Goal: Transaction & Acquisition: Purchase product/service

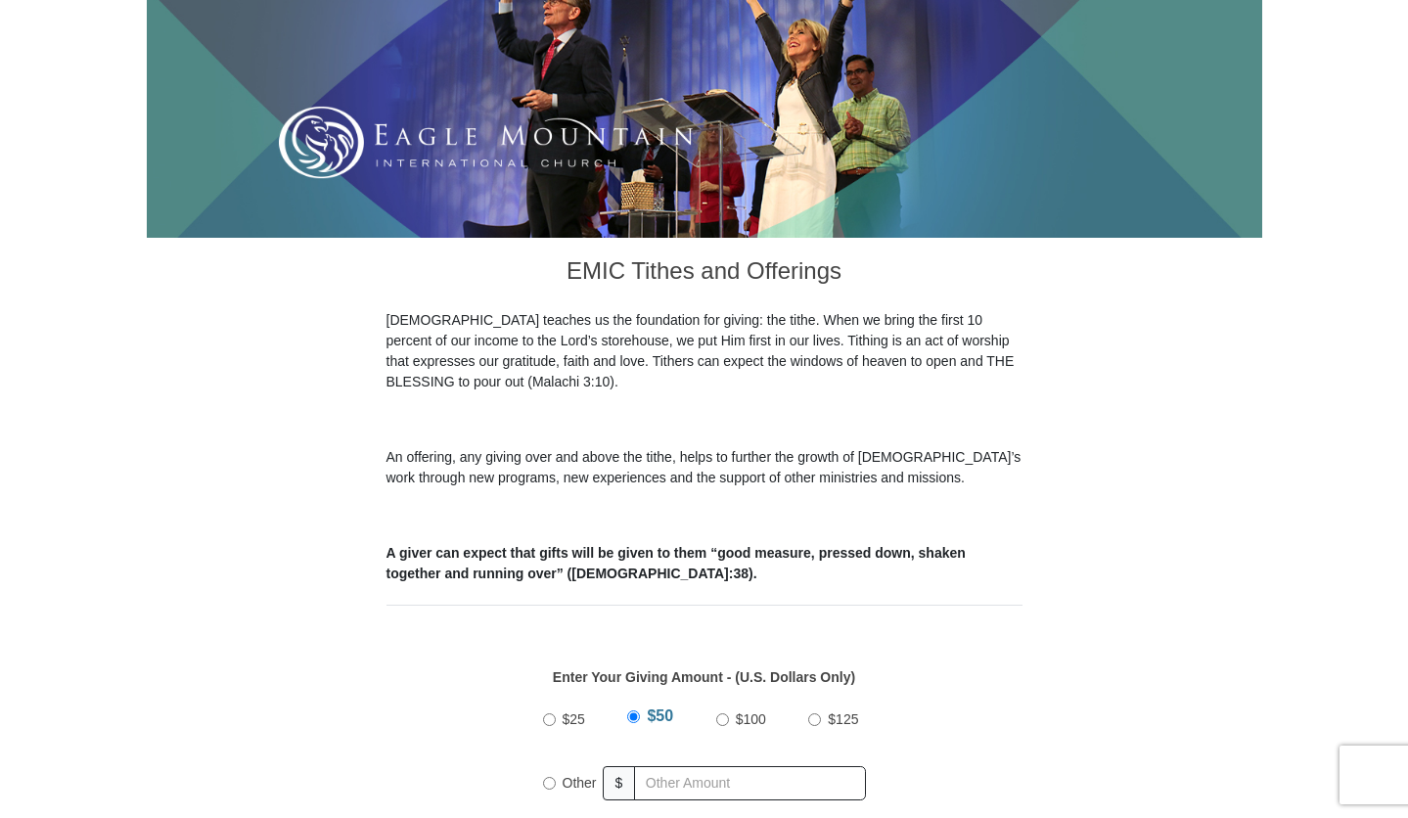
scroll to position [314, 0]
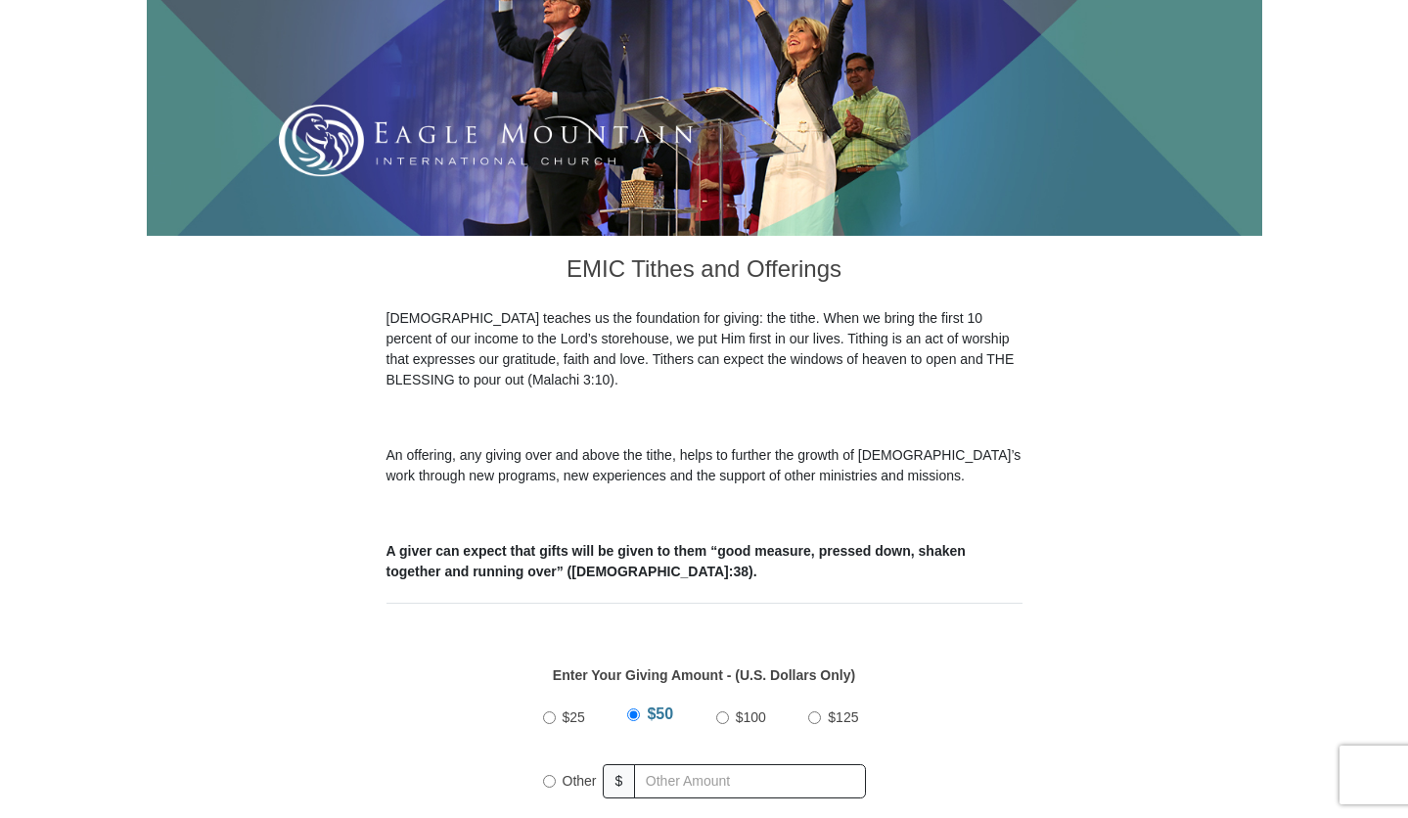
click at [550, 775] on input "Other" at bounding box center [549, 781] width 13 height 13
radio input "true"
type input "535.00"
click at [1009, 703] on div "$25 $50 $100 $125 Other $ 535.00" at bounding box center [703, 756] width 615 height 127
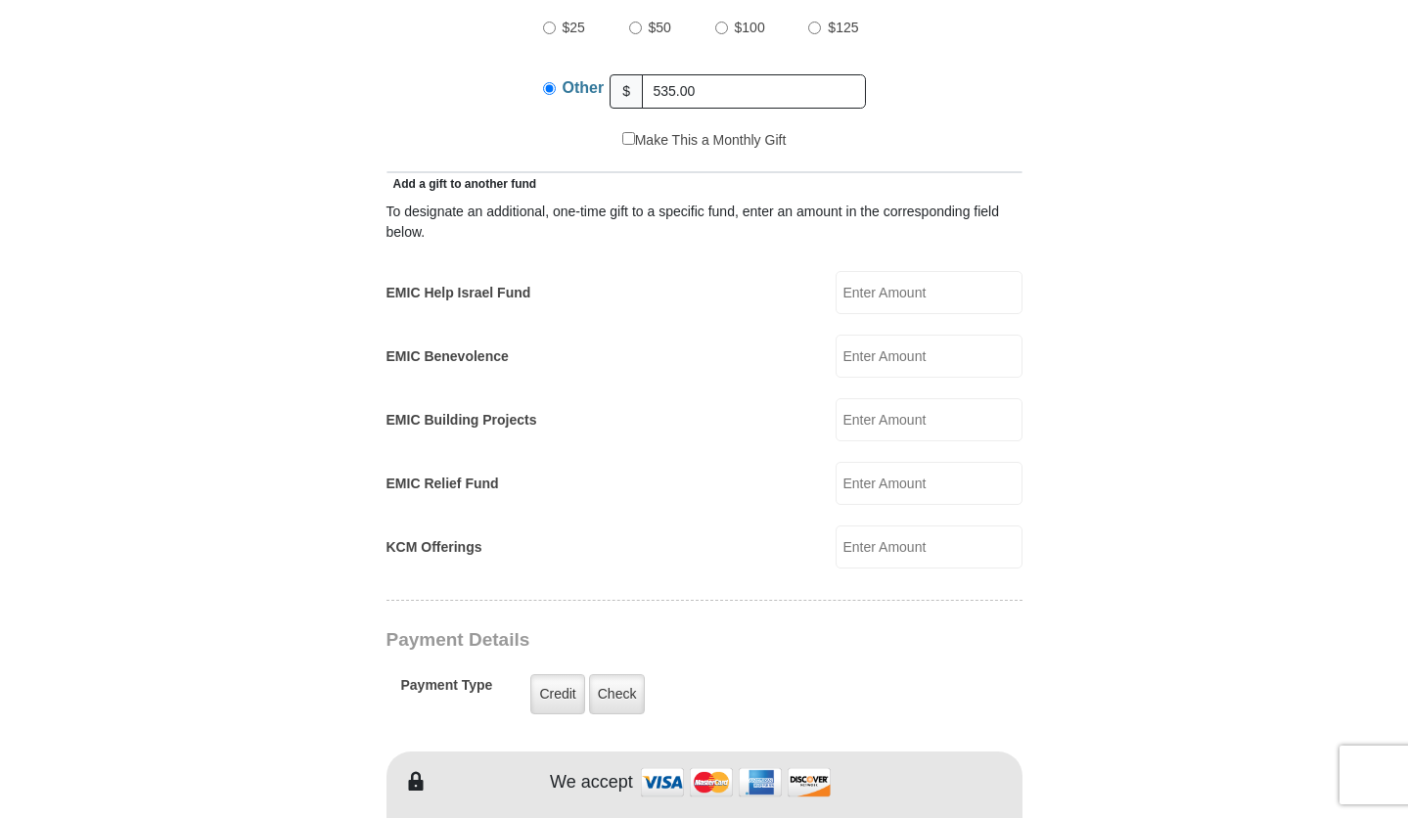
scroll to position [1054, 0]
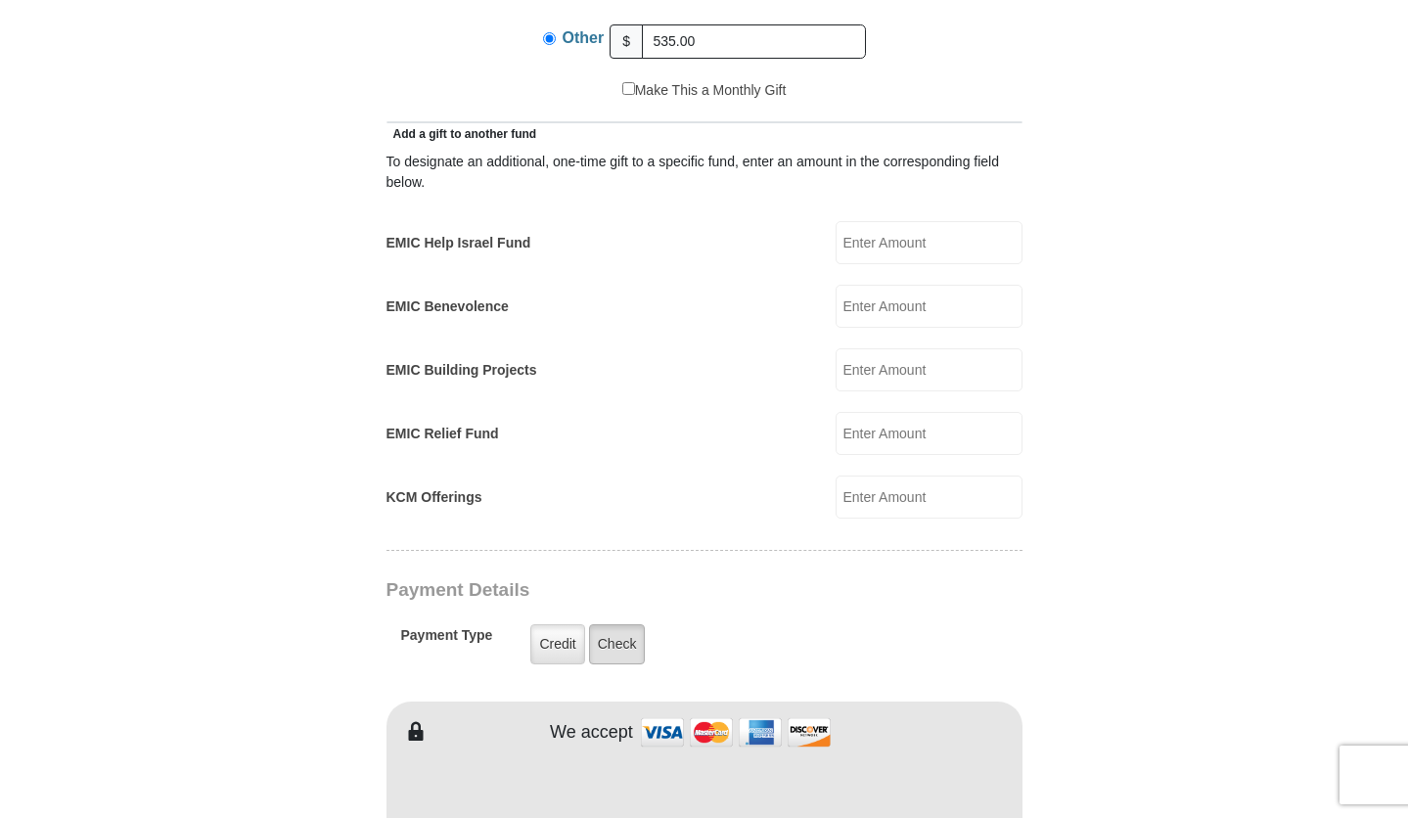
click at [603, 624] on label "Check" at bounding box center [617, 644] width 57 height 40
click at [0, 0] on input "Check" at bounding box center [0, 0] width 0 height 0
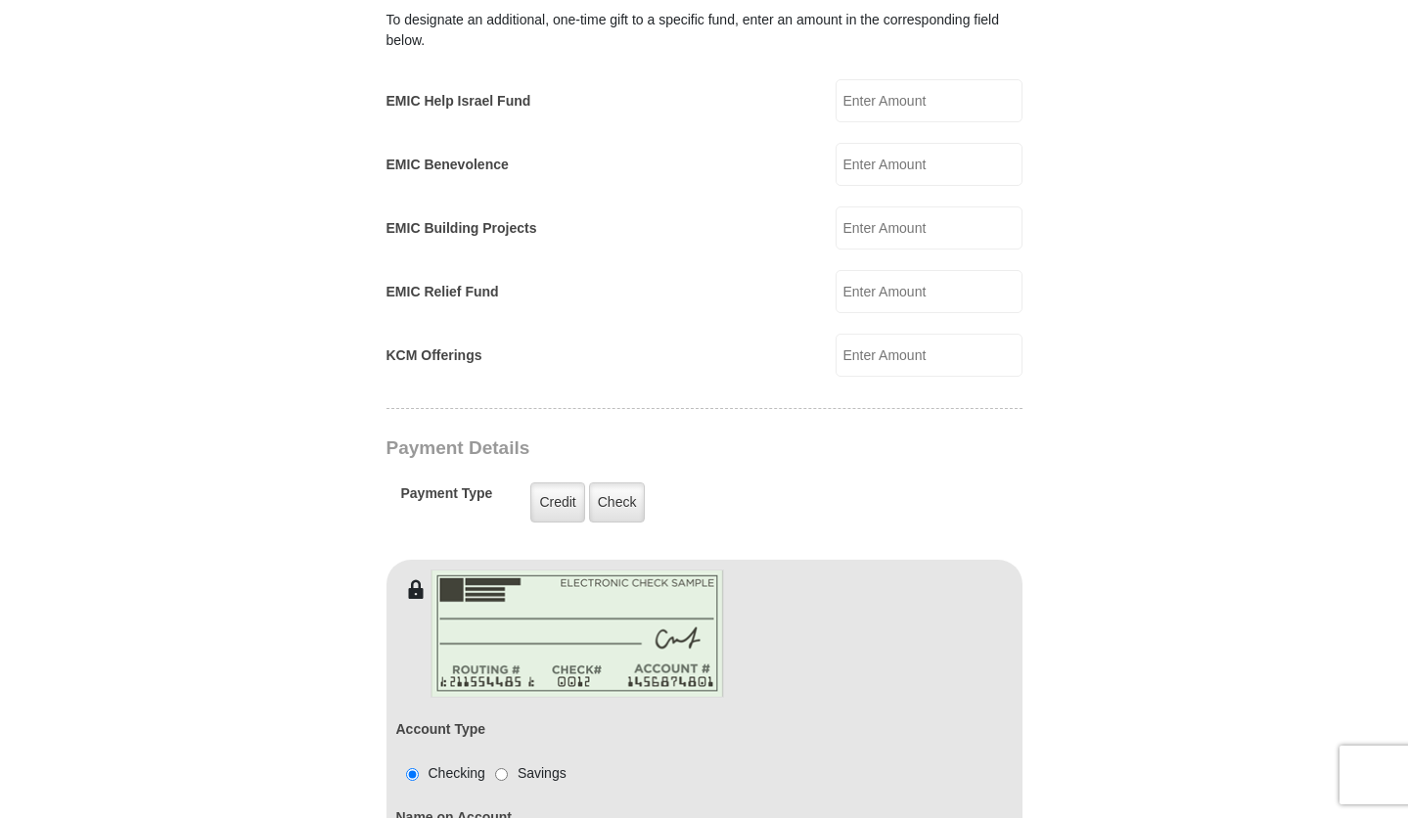
scroll to position [1361, 0]
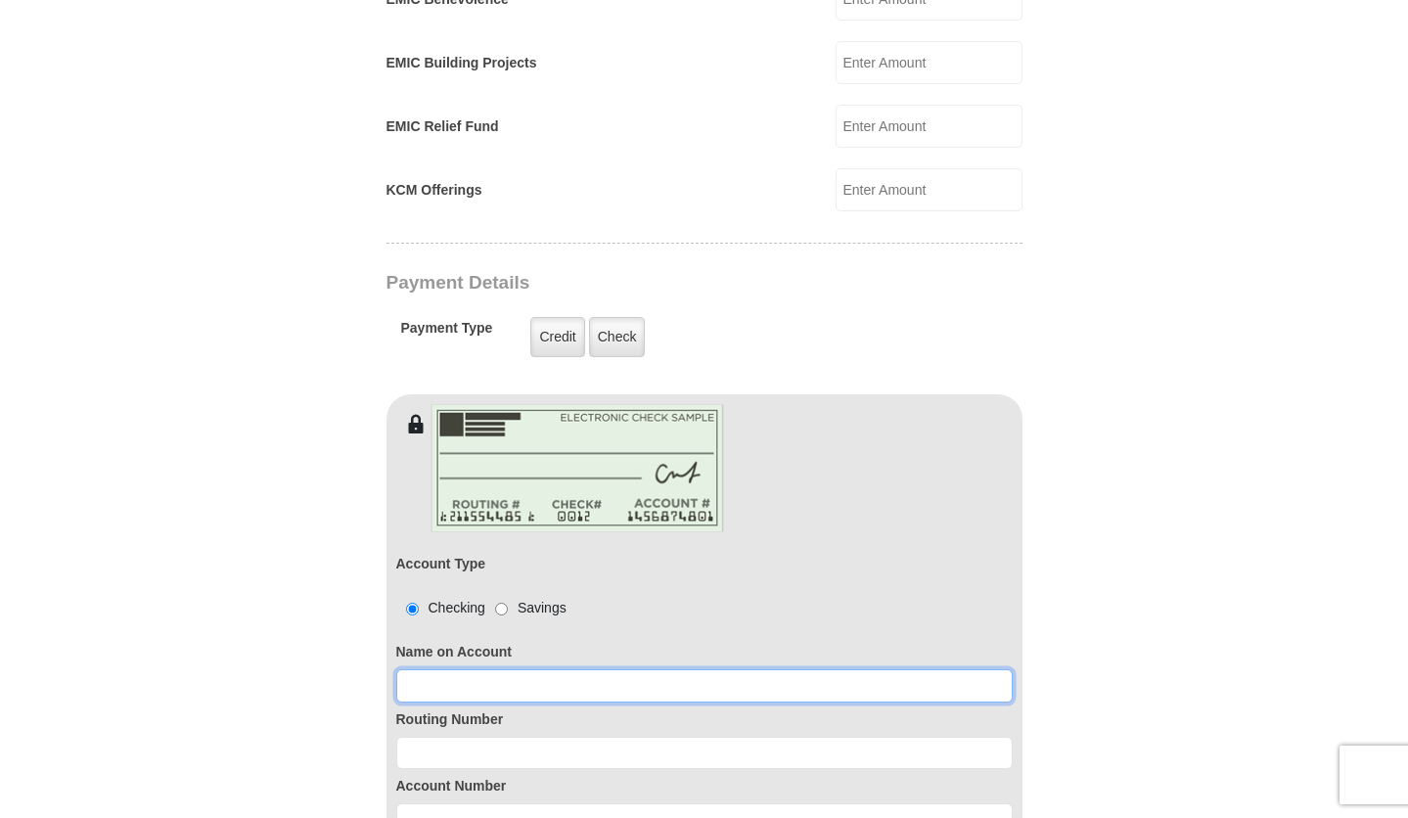
click at [648, 669] on input at bounding box center [704, 685] width 616 height 33
type input "J"
type input "[PERSON_NAME]"
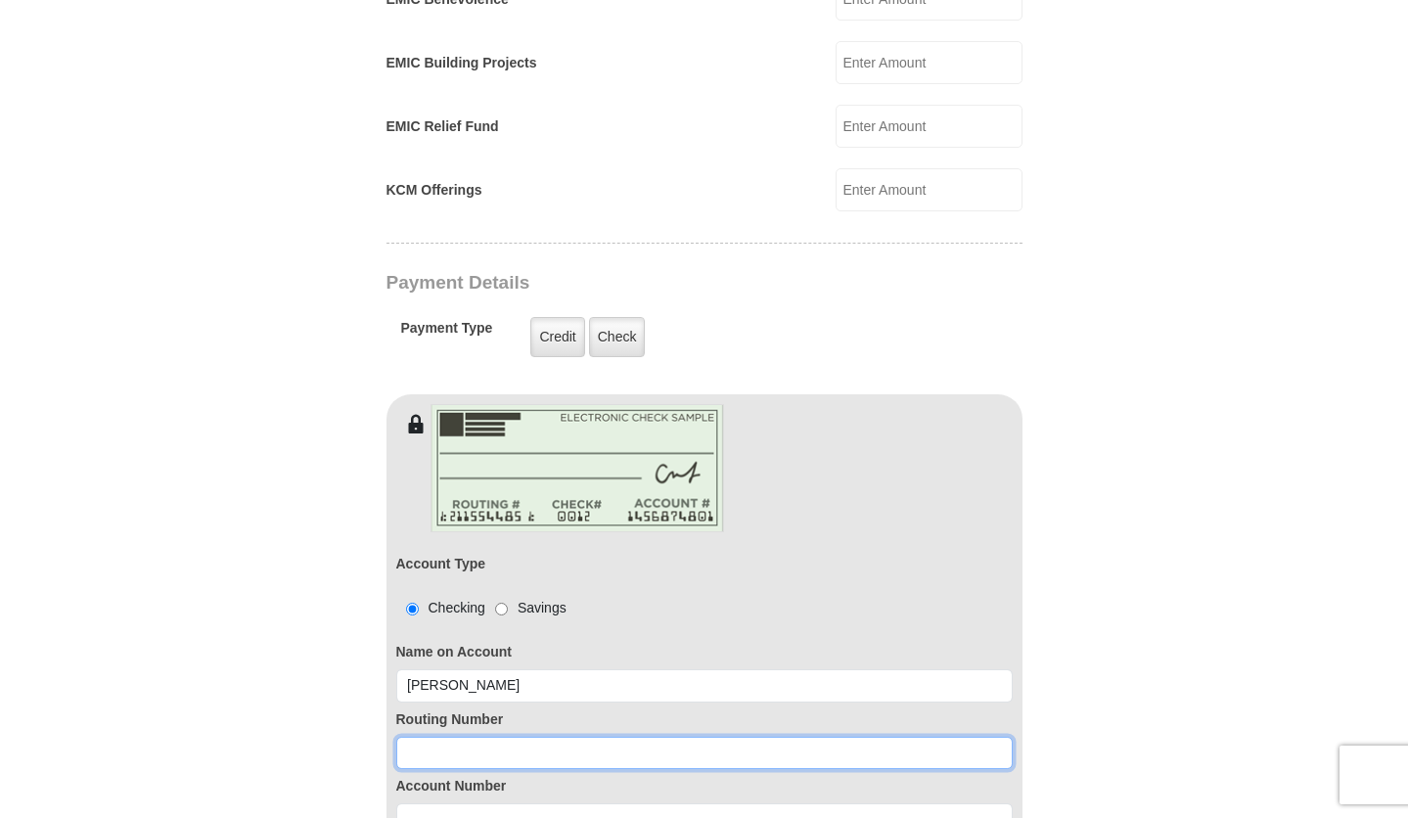
click at [622, 737] on input at bounding box center [704, 753] width 616 height 33
type input "0"
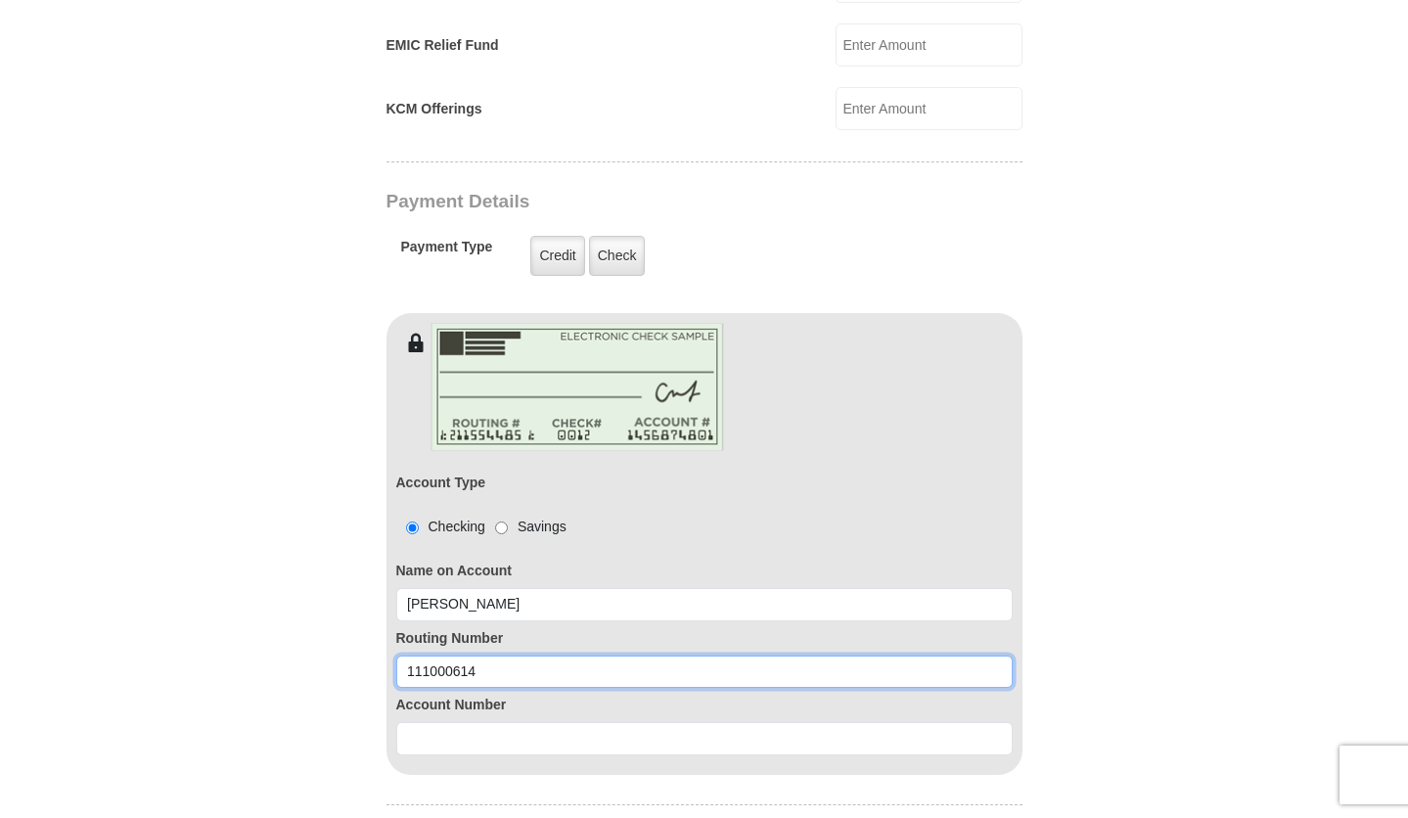
scroll to position [1445, 0]
type input "111000614"
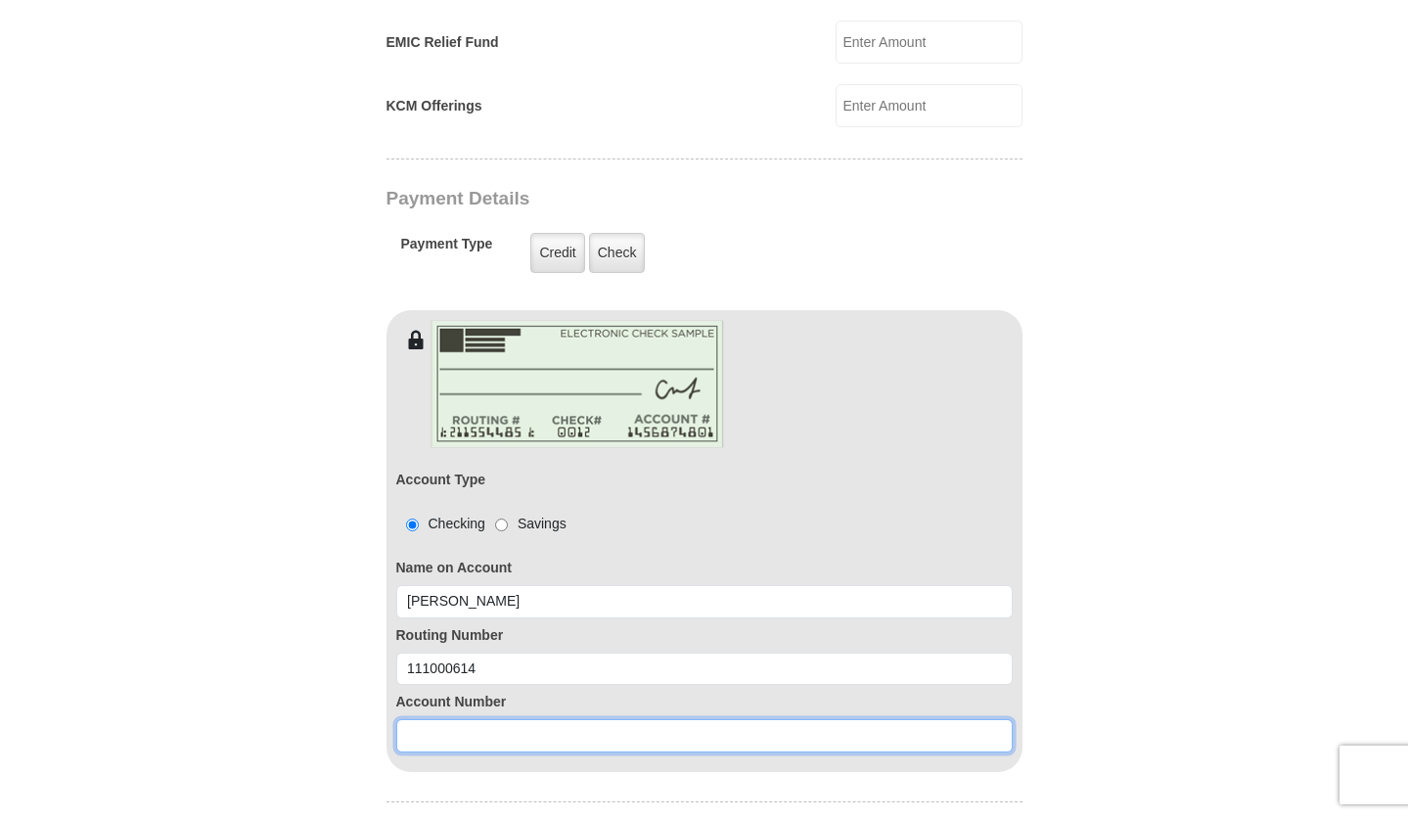
click at [553, 719] on input at bounding box center [704, 735] width 616 height 33
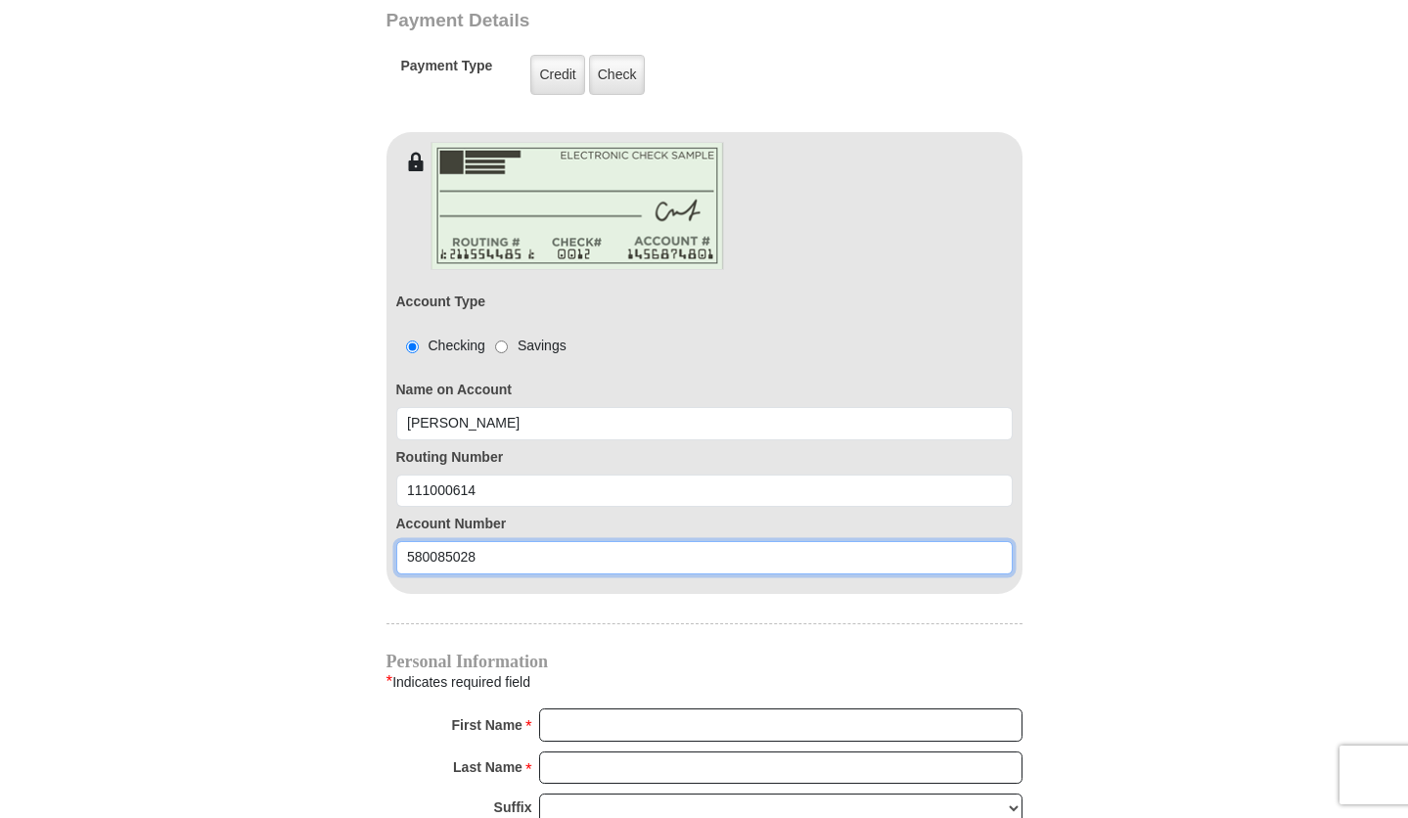
scroll to position [1626, 0]
type input "580085028"
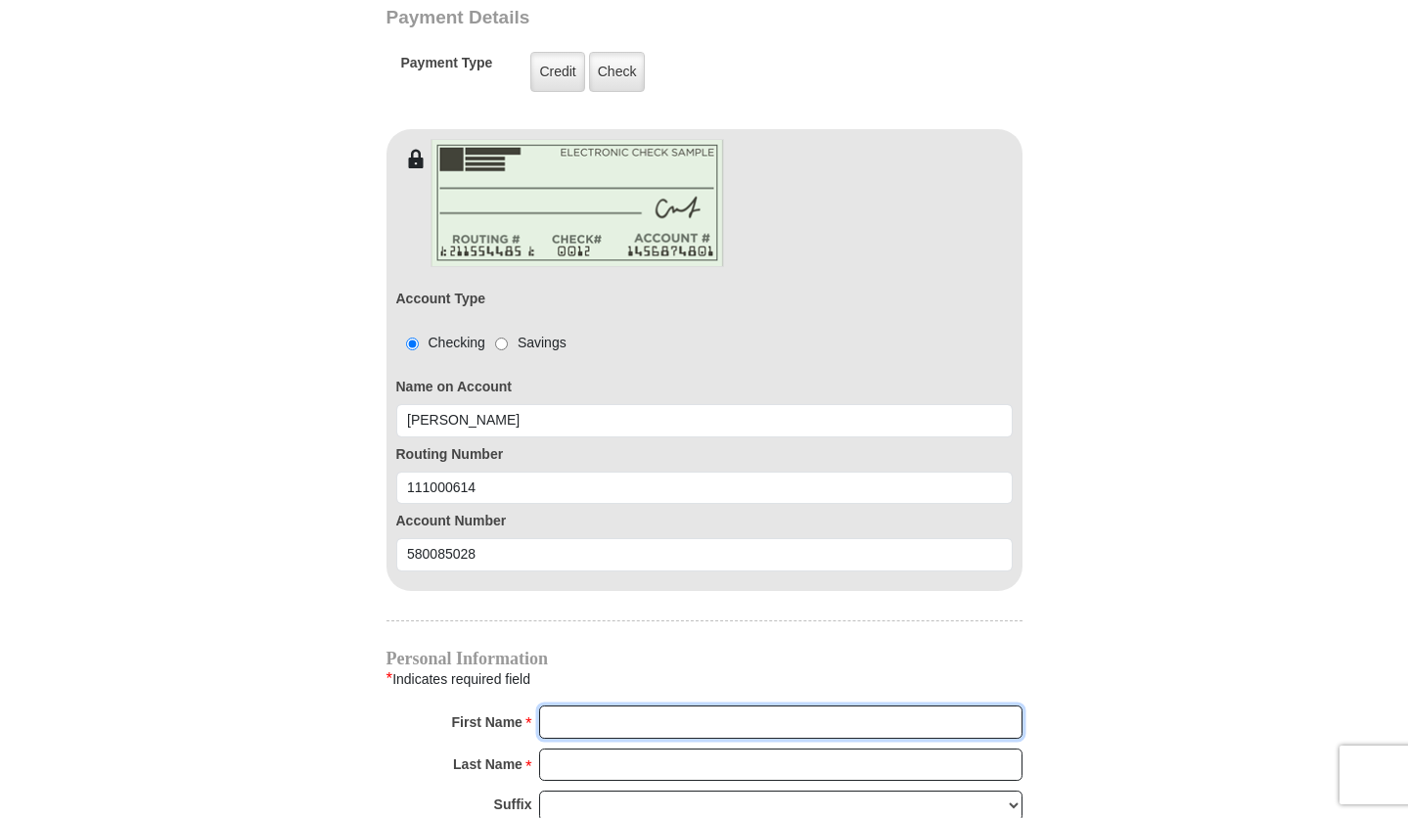
click at [612, 705] on input "First Name *" at bounding box center [780, 721] width 483 height 33
type input "[PERSON_NAME] and [PERSON_NAME]"
click at [641, 749] on input "Last Name *" at bounding box center [780, 765] width 483 height 33
type input "[PERSON_NAME]"
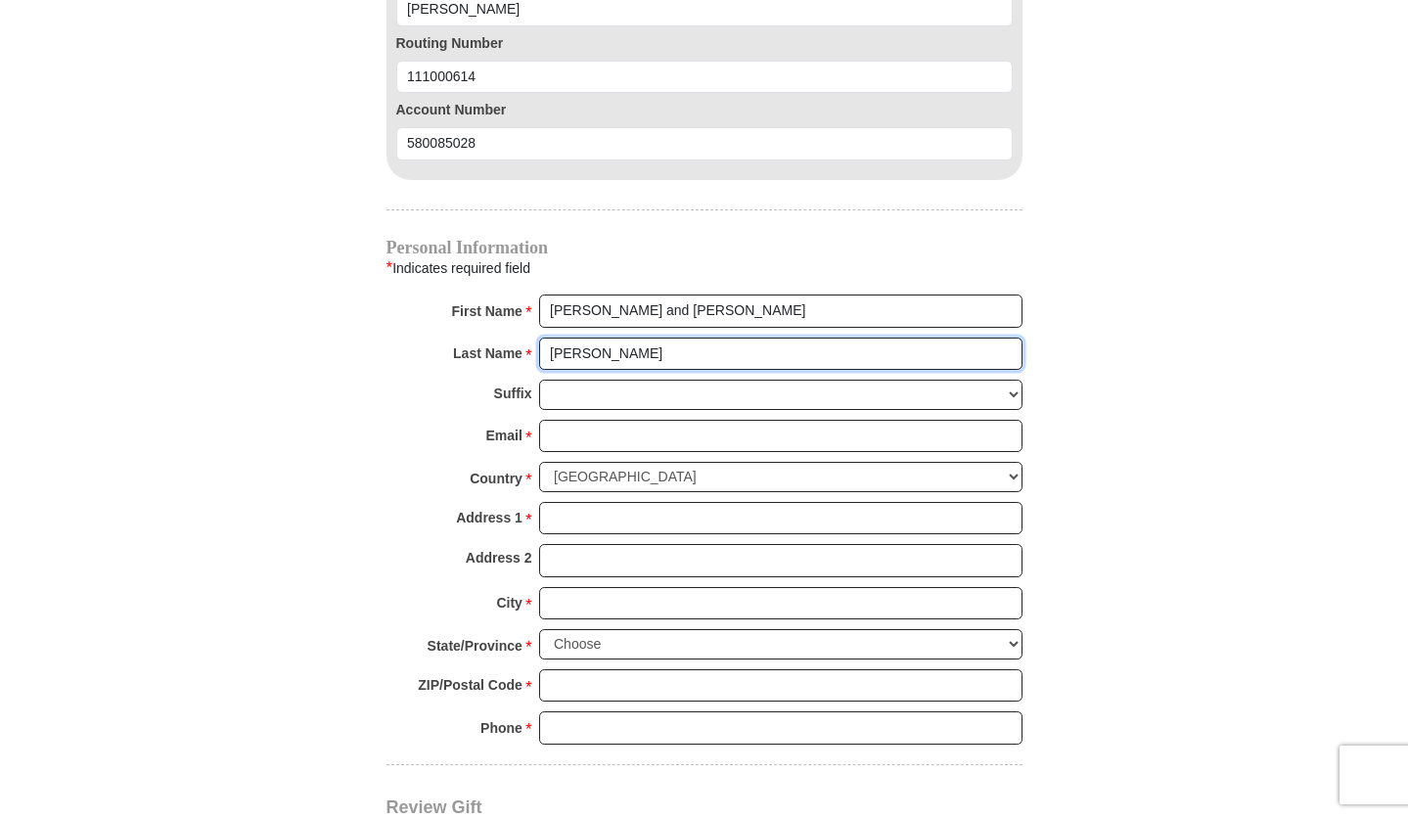
scroll to position [2043, 0]
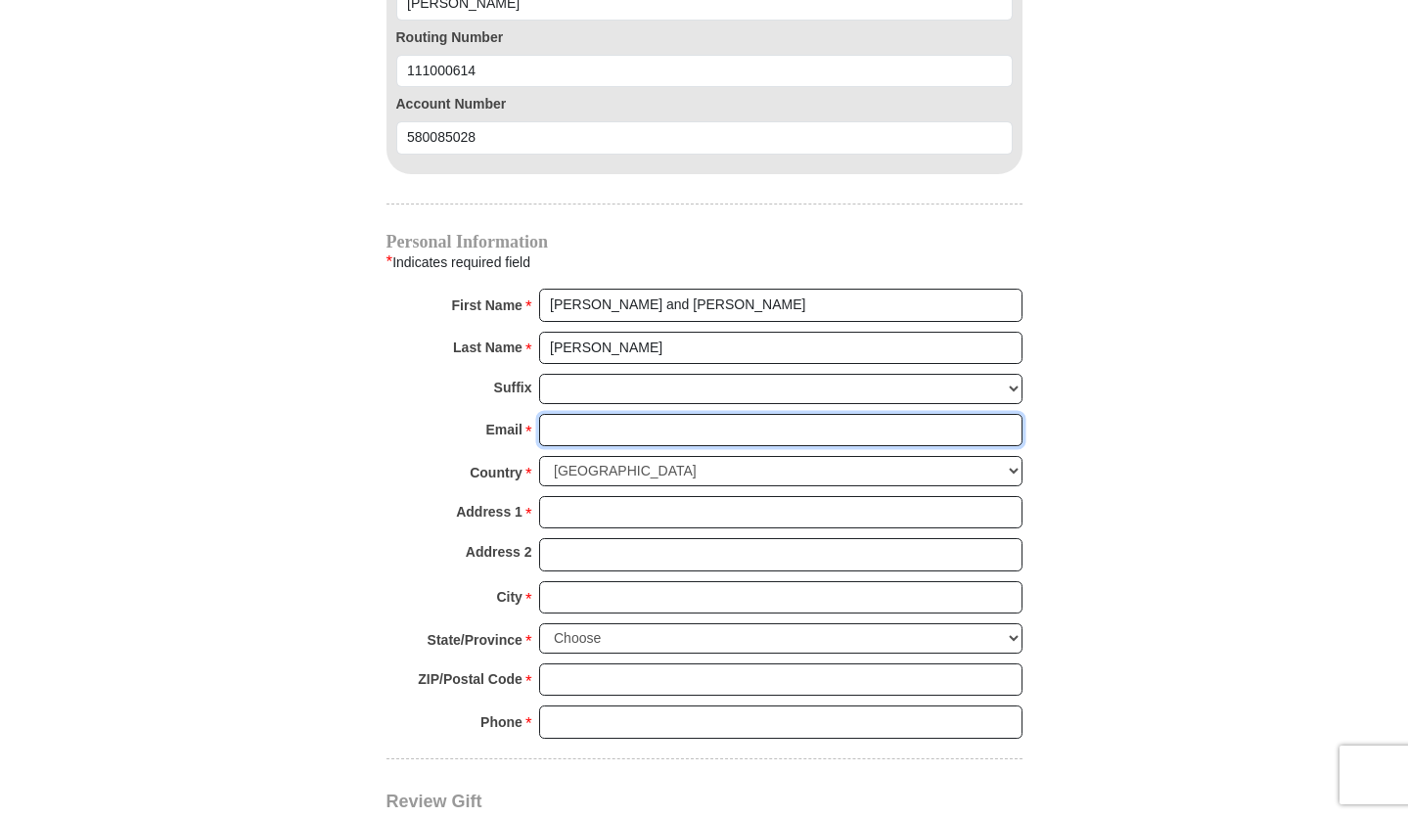
click at [621, 414] on input "Email *" at bounding box center [780, 430] width 483 height 33
type input "[EMAIL_ADDRESS][DOMAIN_NAME]"
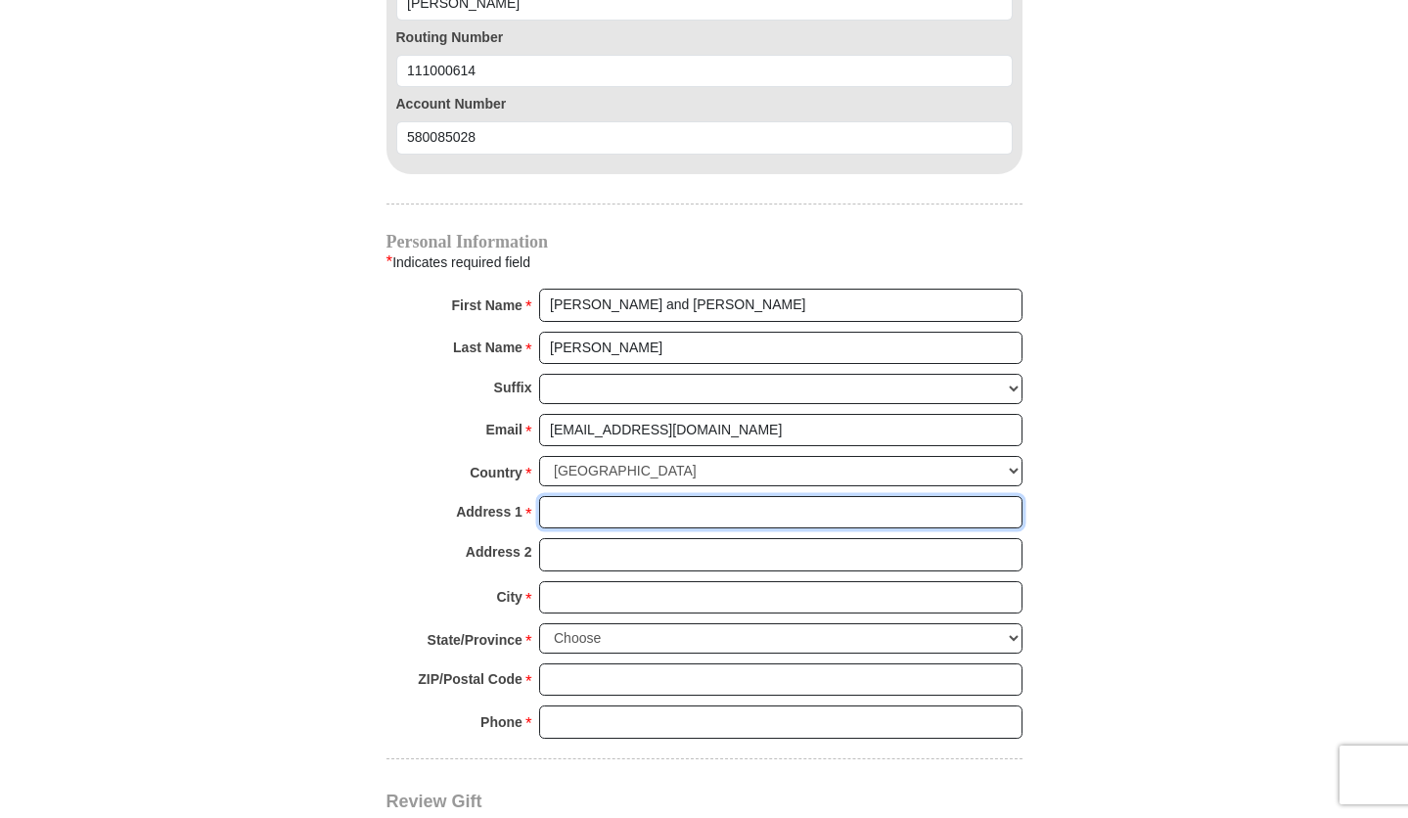
click at [610, 496] on input "Address 1 *" at bounding box center [780, 512] width 483 height 33
type input "[STREET_ADDRESS][PERSON_NAME]"
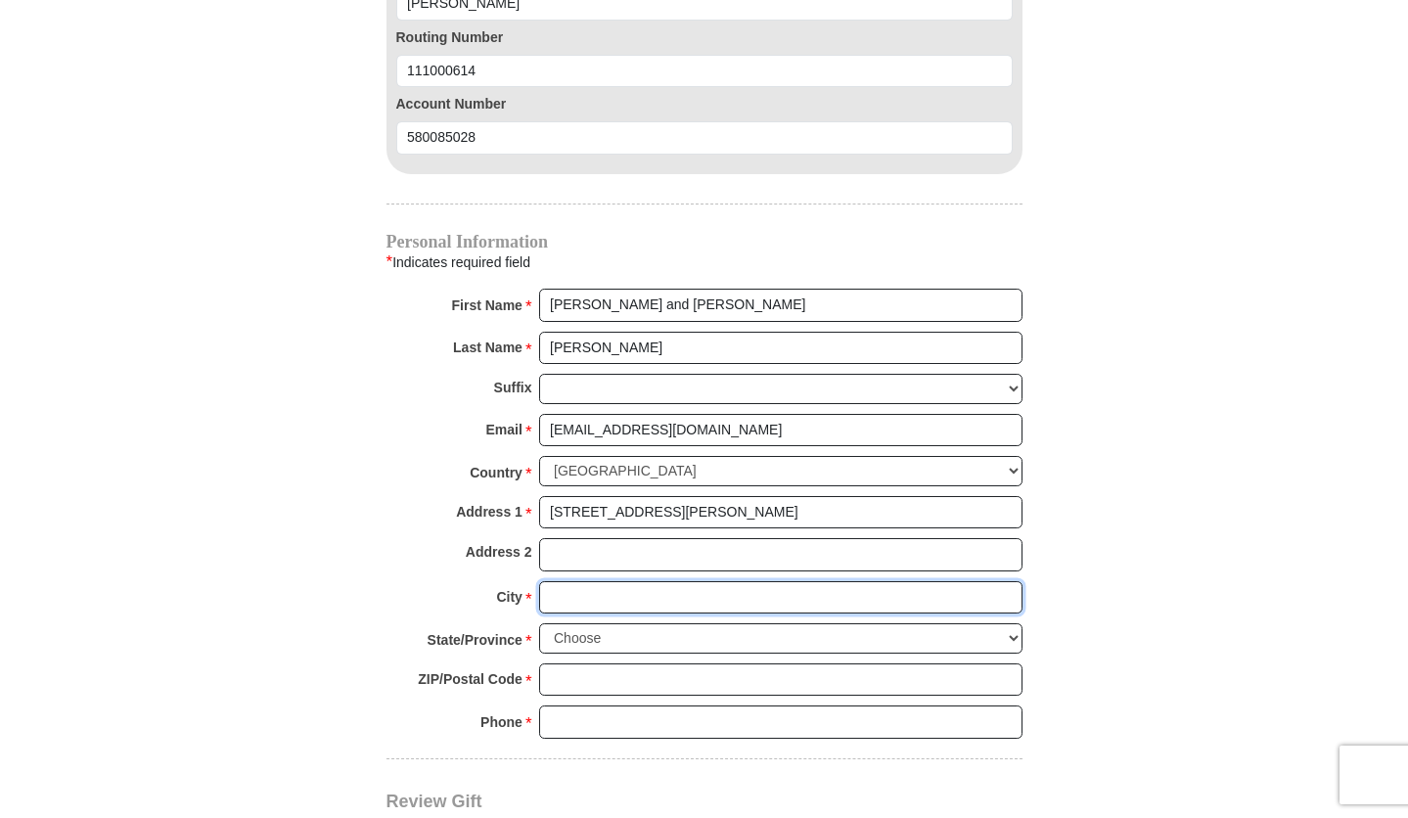
click at [616, 581] on input "City *" at bounding box center [780, 597] width 483 height 33
type input "[PERSON_NAME]"
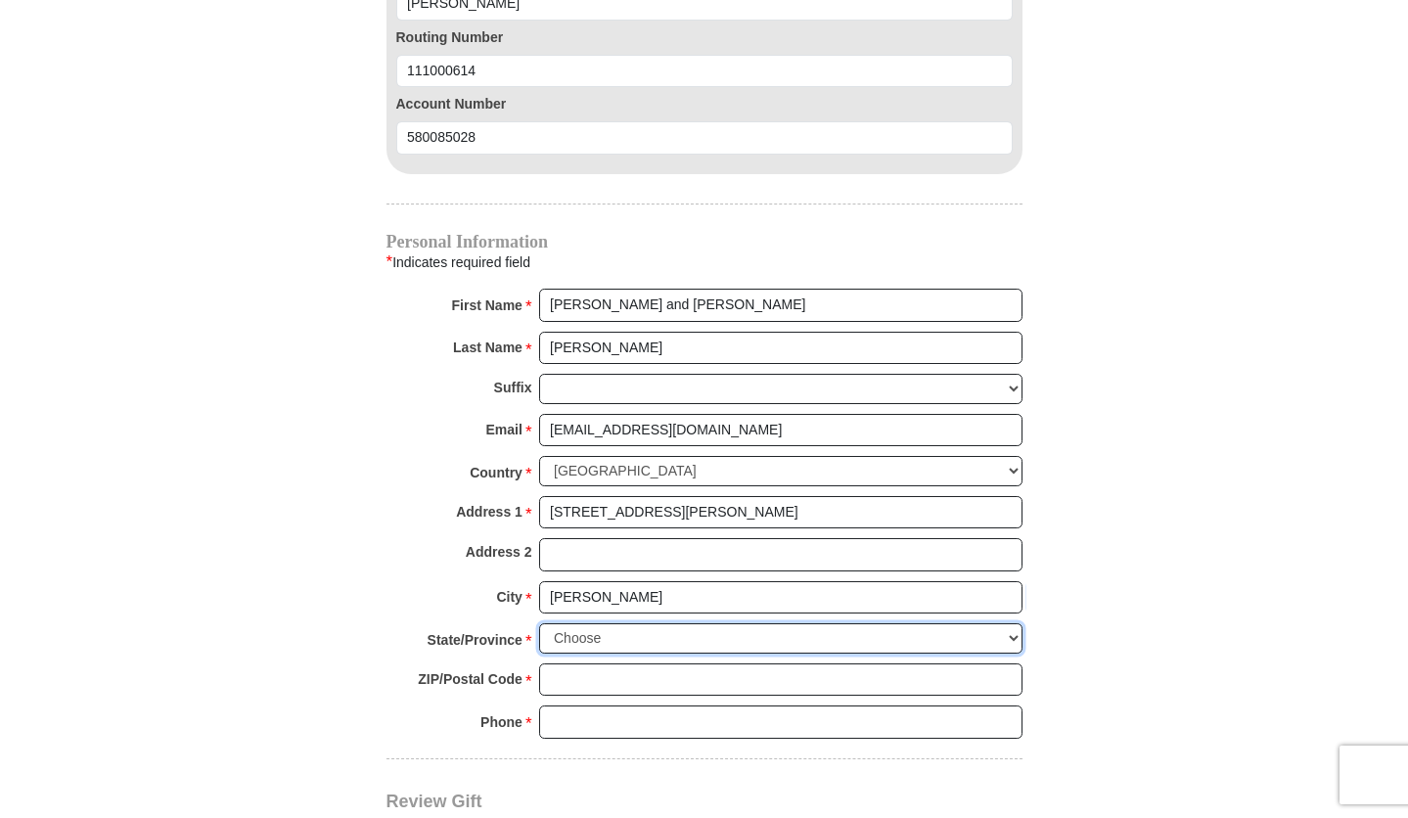
click at [661, 623] on select "Choose [US_STATE] [US_STATE] [US_STATE] [US_STATE] [US_STATE] Armed Forces Amer…" at bounding box center [780, 638] width 483 height 30
select select "[GEOGRAPHIC_DATA]"
click at [622, 663] on input "ZIP/Postal Code *" at bounding box center [780, 679] width 483 height 33
type input "76078"
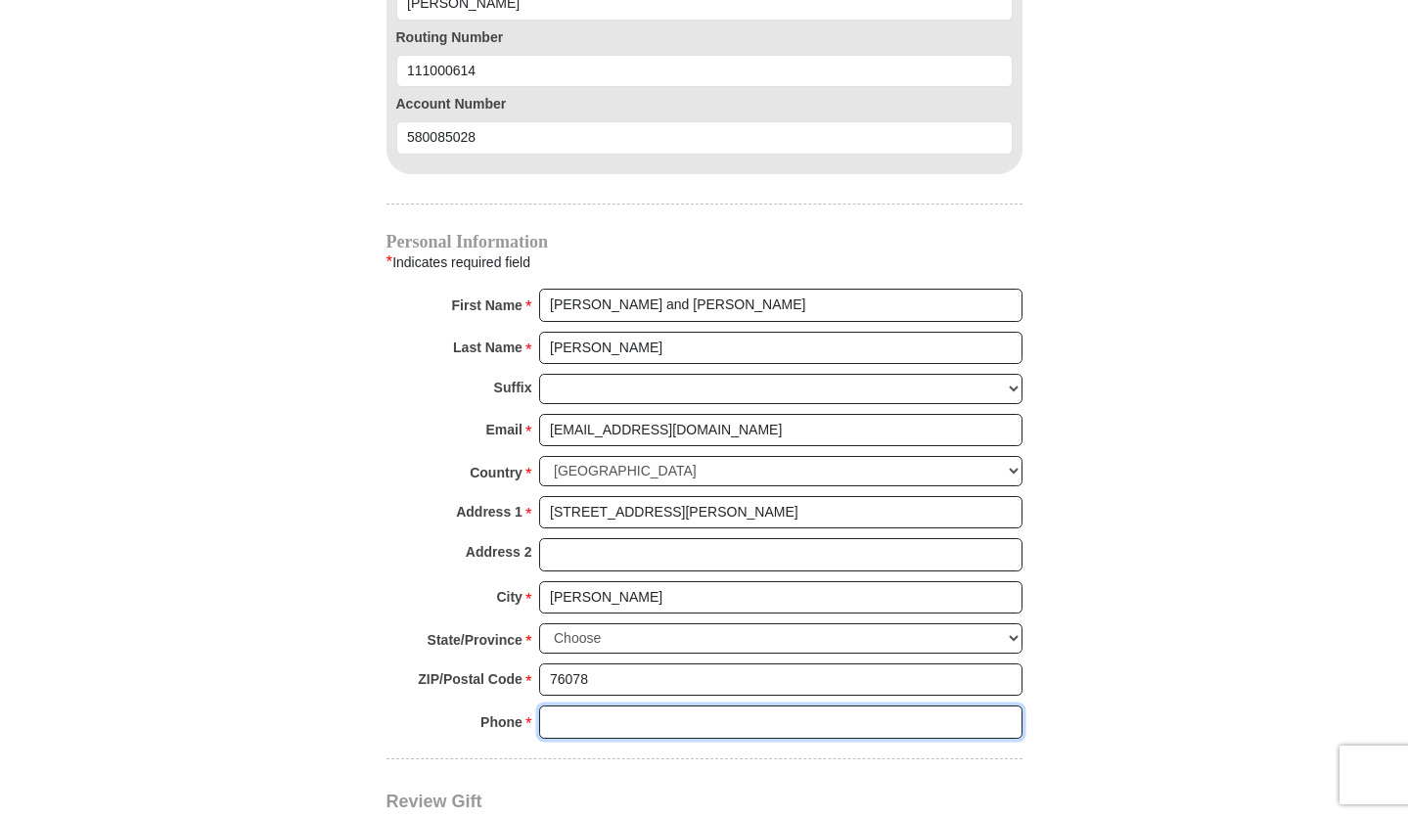
click at [618, 706] on input "Phone * *" at bounding box center [780, 721] width 483 height 33
type input "8177735817"
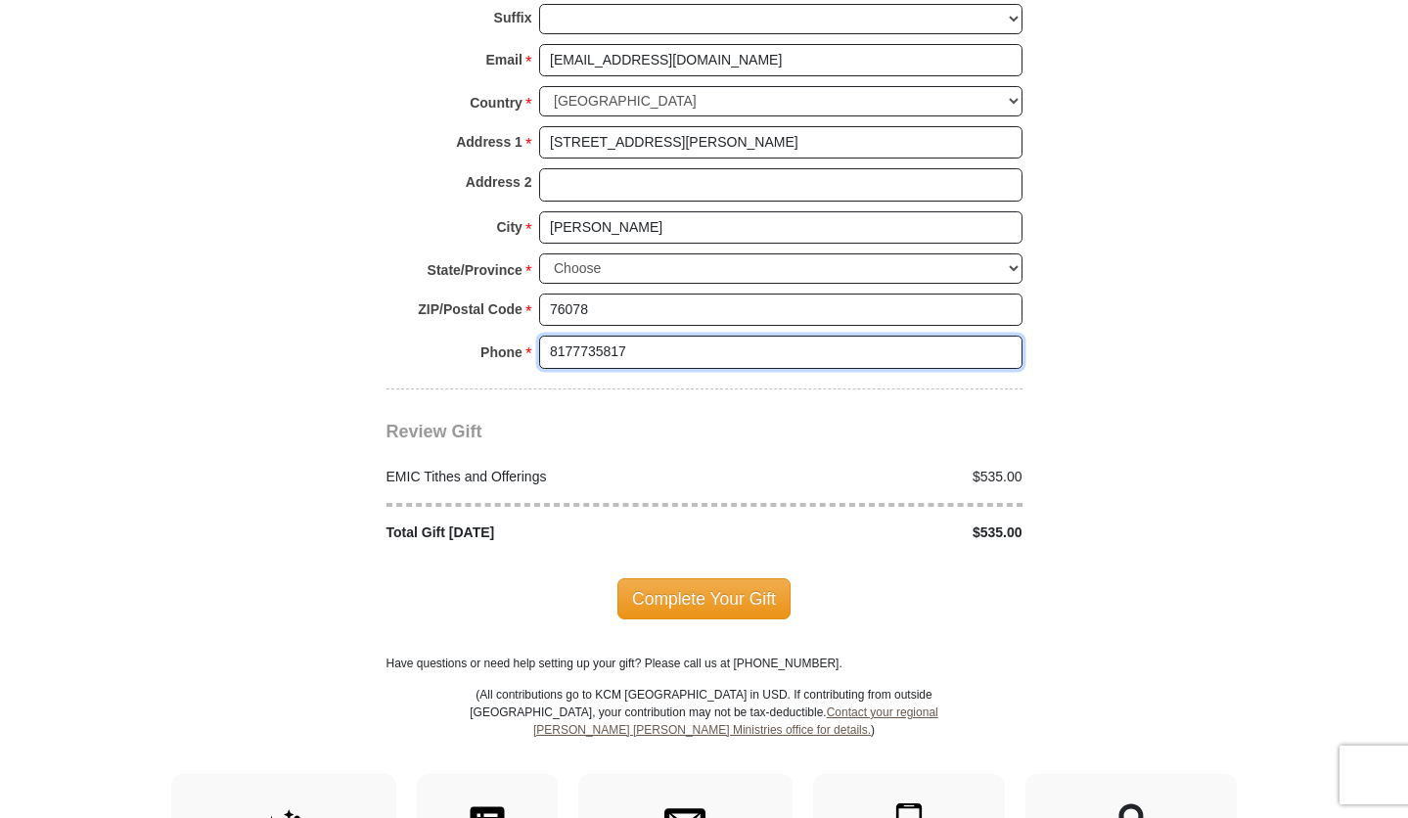
scroll to position [2415, 0]
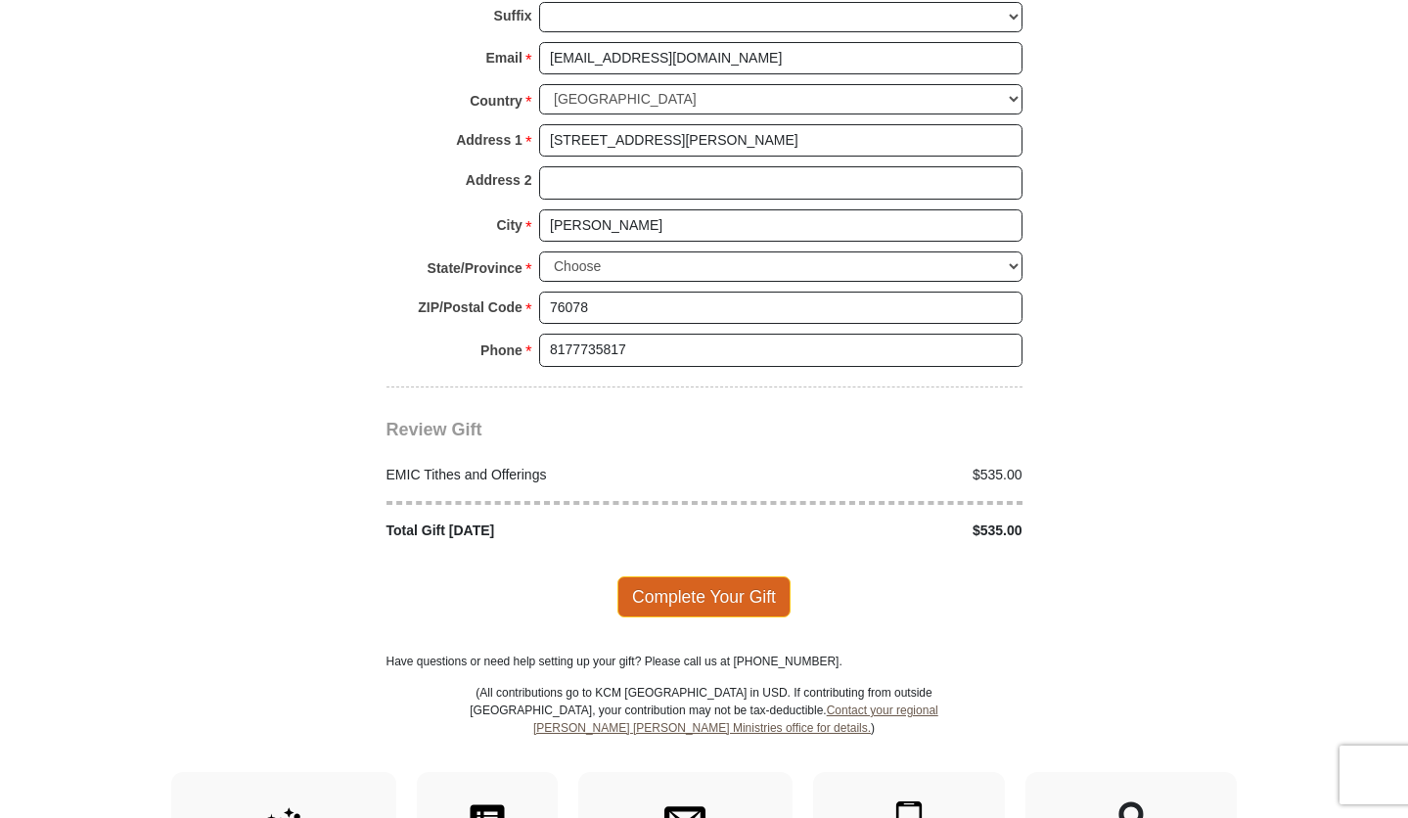
click at [725, 576] on span "Complete Your Gift" at bounding box center [703, 596] width 173 height 41
